Goal: Task Accomplishment & Management: Use online tool/utility

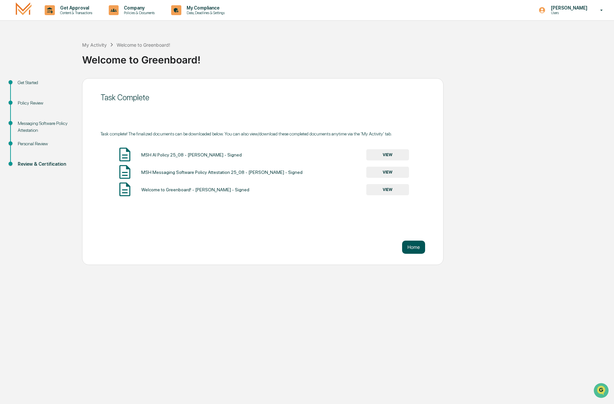
click at [409, 247] on button "Home" at bounding box center [413, 247] width 23 height 13
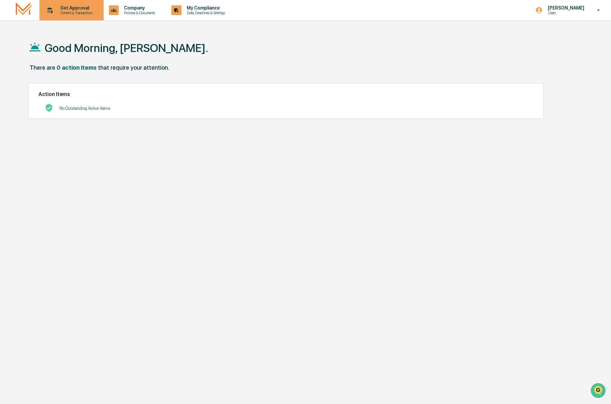
click at [75, 12] on p "Content & Transactions" at bounding box center [75, 13] width 41 height 5
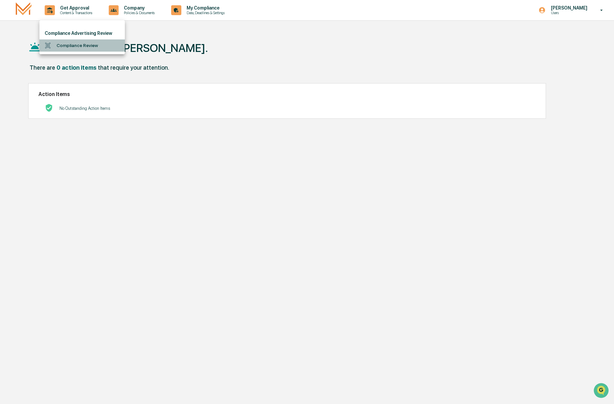
click at [77, 45] on li "Compliance Review" at bounding box center [81, 45] width 85 height 12
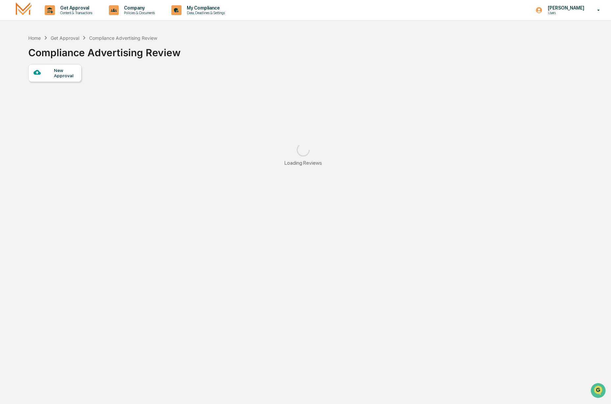
click at [56, 75] on div "New Approval" at bounding box center [65, 73] width 22 height 11
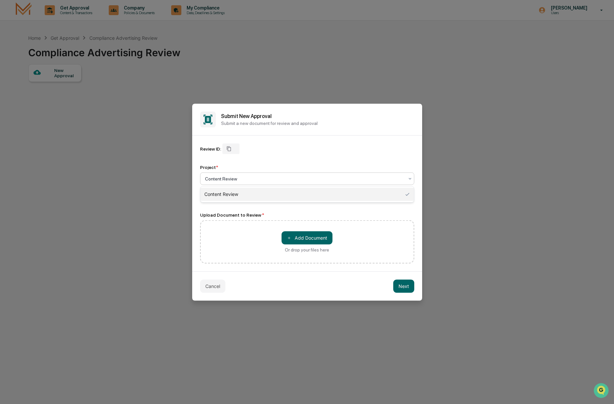
click at [243, 184] on div "Content Review" at bounding box center [307, 178] width 214 height 12
click at [214, 286] on button "Cancel" at bounding box center [212, 285] width 25 height 13
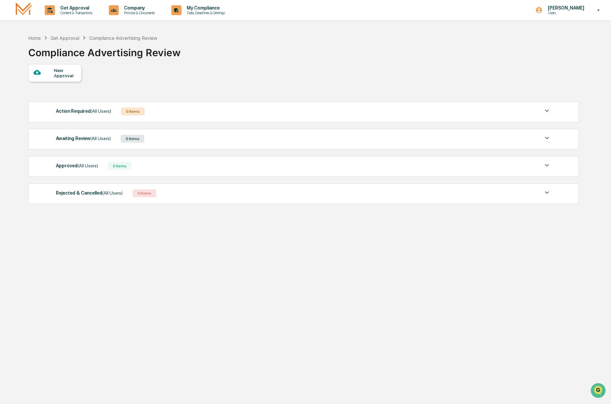
click at [59, 77] on div "New Approval" at bounding box center [65, 73] width 22 height 11
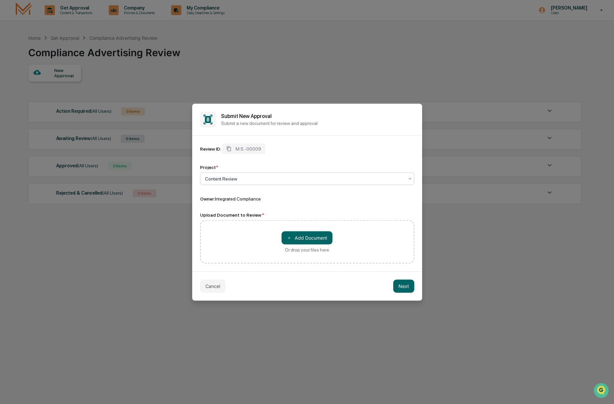
click at [235, 180] on div at bounding box center [304, 178] width 199 height 7
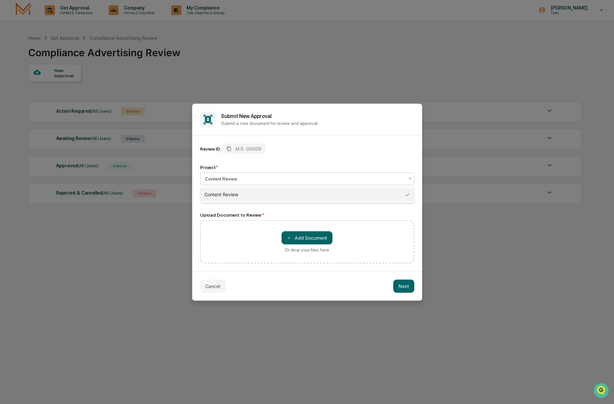
click at [235, 197] on div "Content Review" at bounding box center [307, 194] width 214 height 13
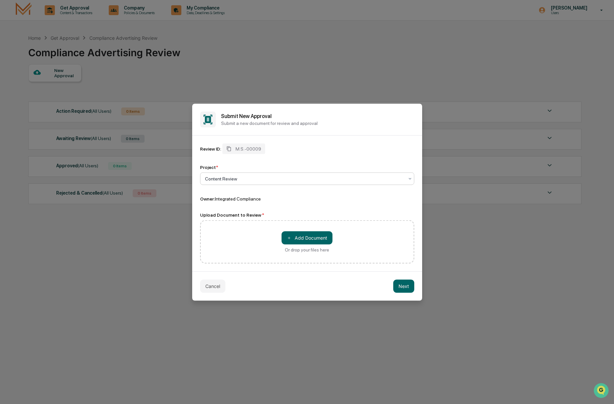
click at [282, 180] on div at bounding box center [304, 178] width 199 height 7
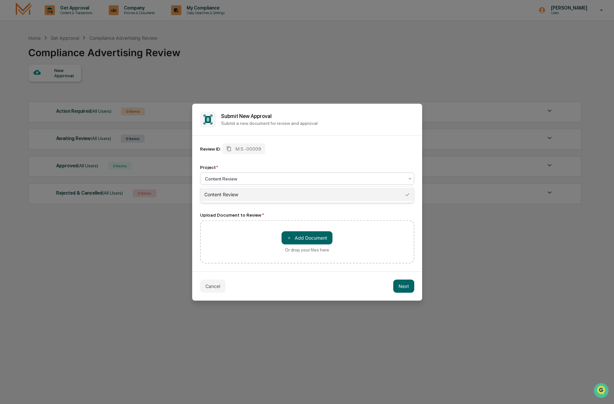
click at [282, 180] on div at bounding box center [304, 178] width 199 height 7
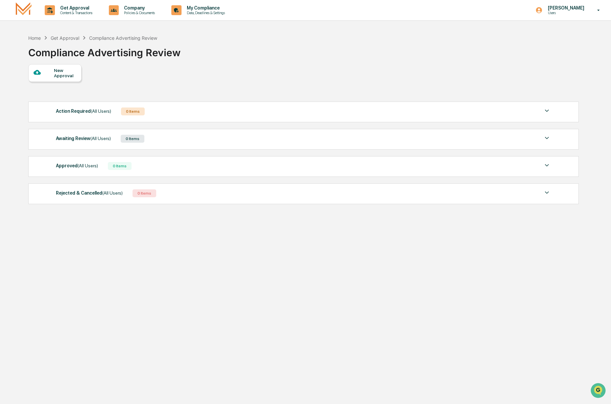
click at [52, 75] on div at bounding box center [44, 73] width 21 height 8
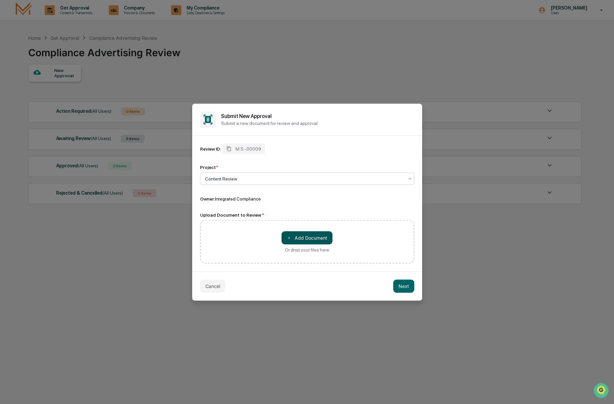
click at [319, 237] on button "＋ Add Document" at bounding box center [307, 237] width 51 height 13
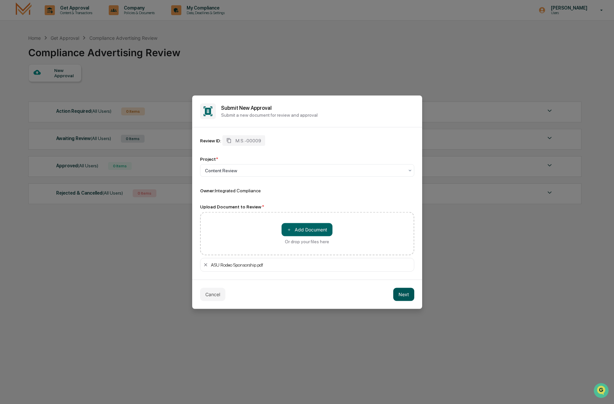
click at [401, 293] on button "Next" at bounding box center [403, 294] width 21 height 13
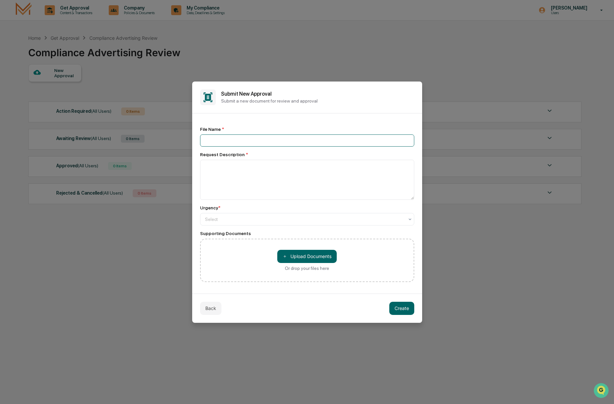
click at [252, 142] on input at bounding box center [307, 140] width 214 height 12
type input "*"
type input "**********"
type textarea "**********"
click at [266, 223] on div at bounding box center [304, 219] width 199 height 7
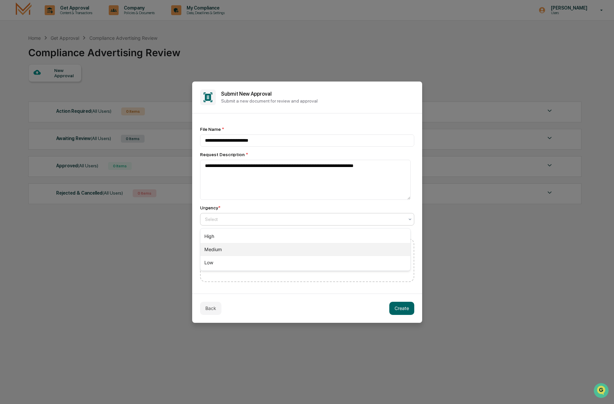
click at [265, 246] on div "Medium" at bounding box center [305, 249] width 210 height 13
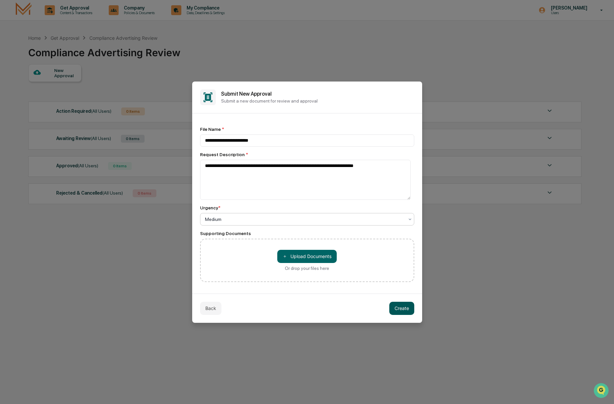
click at [400, 309] on button "Create" at bounding box center [401, 308] width 25 height 13
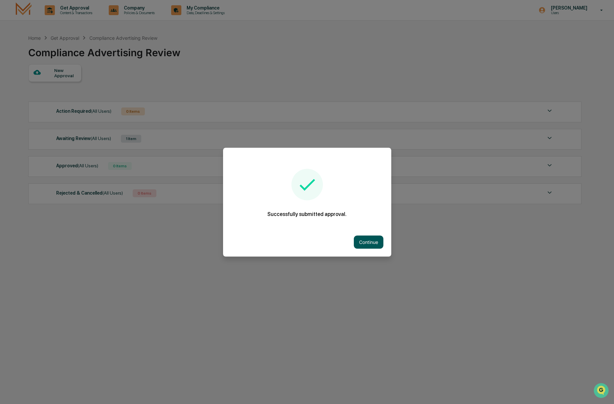
click at [365, 244] on button "Continue" at bounding box center [369, 241] width 30 height 13
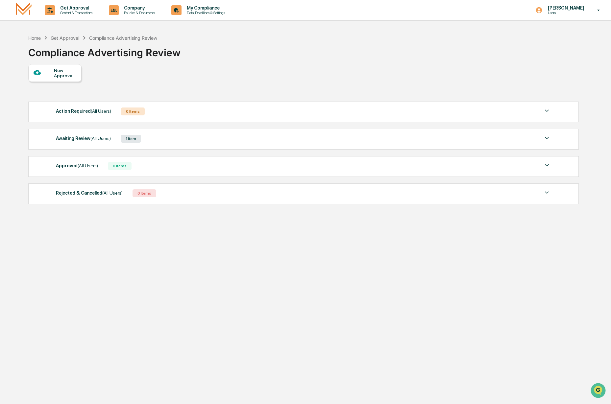
click at [193, 143] on div "Awaiting Review (All Users) 1 Item" at bounding box center [303, 138] width 495 height 9
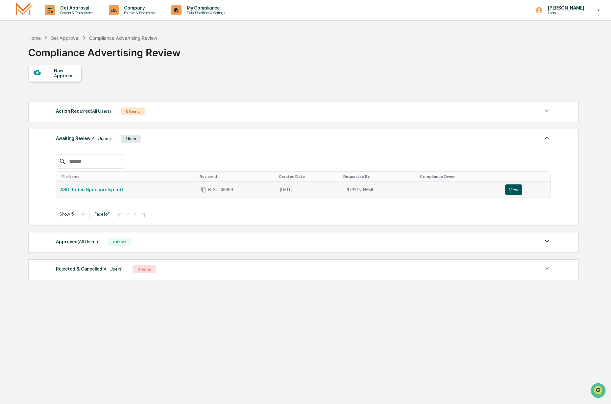
click at [508, 195] on button "View" at bounding box center [513, 189] width 17 height 11
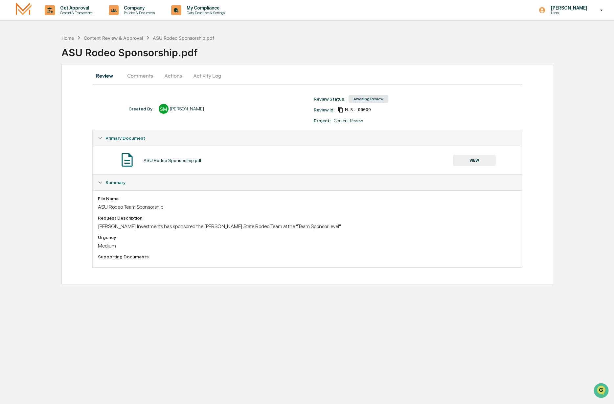
click at [184, 126] on div "Created By: ‎ ‎ SM [PERSON_NAME] Review Status: Awaiting Review Review Id: M.S.…" at bounding box center [310, 111] width 371 height 35
click at [143, 77] on button "Comments" at bounding box center [140, 76] width 36 height 16
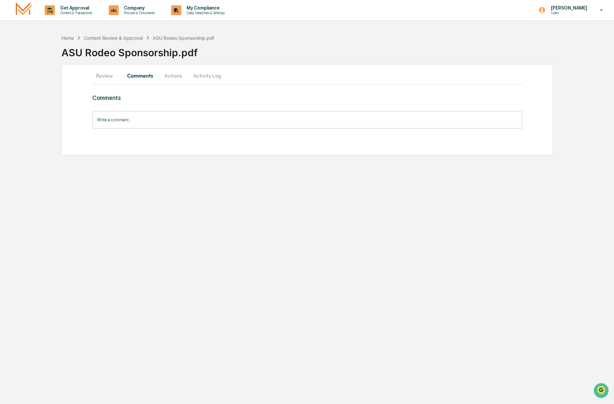
click at [163, 78] on button "Actions" at bounding box center [173, 76] width 30 height 16
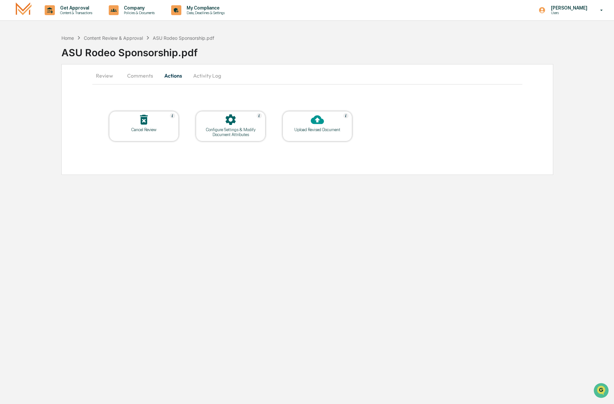
click at [304, 125] on div at bounding box center [318, 120] width 66 height 14
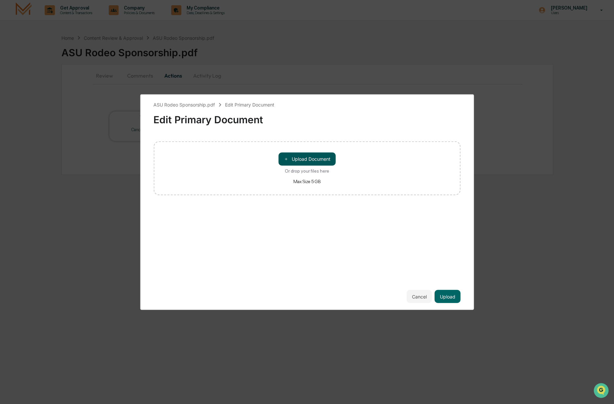
click at [300, 158] on button "＋ Upload Document" at bounding box center [307, 158] width 57 height 13
click at [444, 295] on button "Upload" at bounding box center [448, 296] width 26 height 13
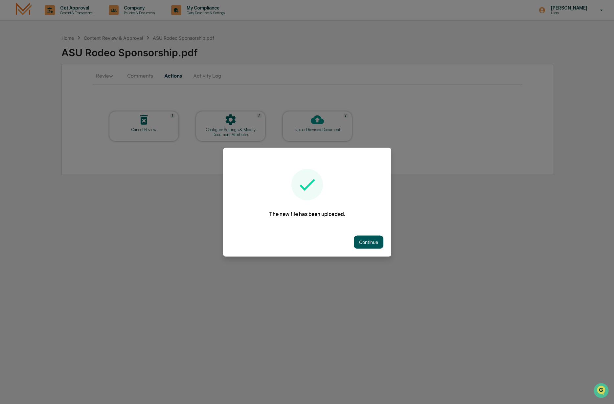
click at [367, 244] on button "Continue" at bounding box center [369, 241] width 30 height 13
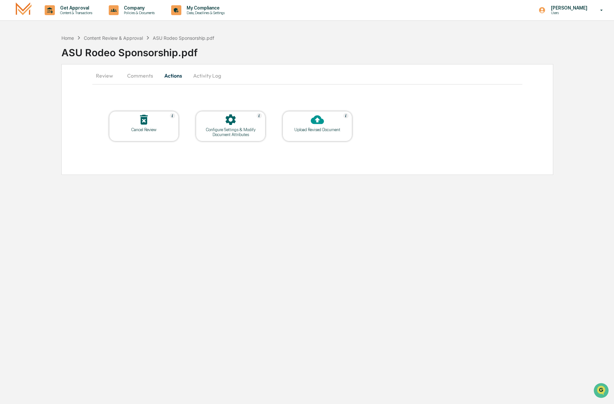
click at [204, 78] on button "Activity Log" at bounding box center [207, 76] width 38 height 16
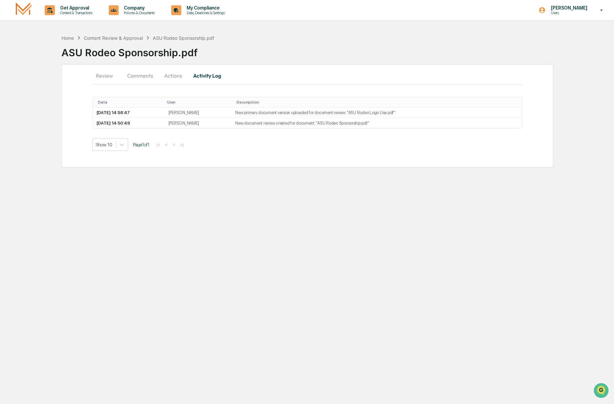
click at [101, 75] on button "Review" at bounding box center [107, 76] width 30 height 16
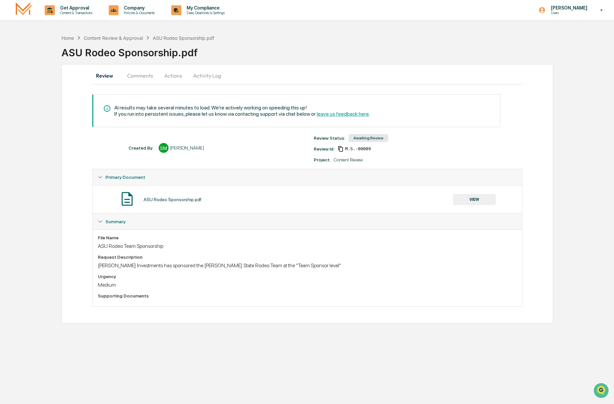
click at [246, 44] on div "ASU Rodeo Sponsorship.pdf" at bounding box center [337, 49] width 553 height 17
